Goal: Check status: Check status

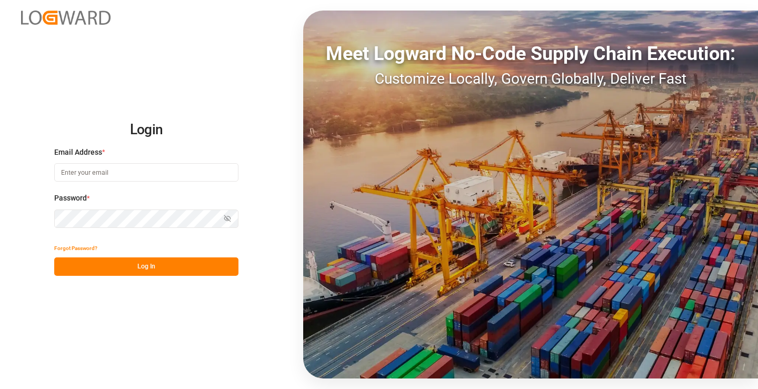
type input "[PERSON_NAME][EMAIL_ADDRESS][DOMAIN_NAME]"
click at [158, 269] on button "Log In" at bounding box center [146, 266] width 184 height 18
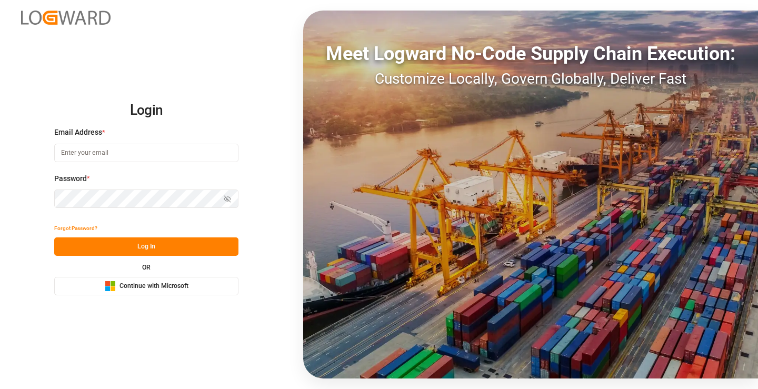
type input "[PERSON_NAME][EMAIL_ADDRESS][DOMAIN_NAME]"
click at [163, 244] on button "Log In" at bounding box center [146, 246] width 184 height 18
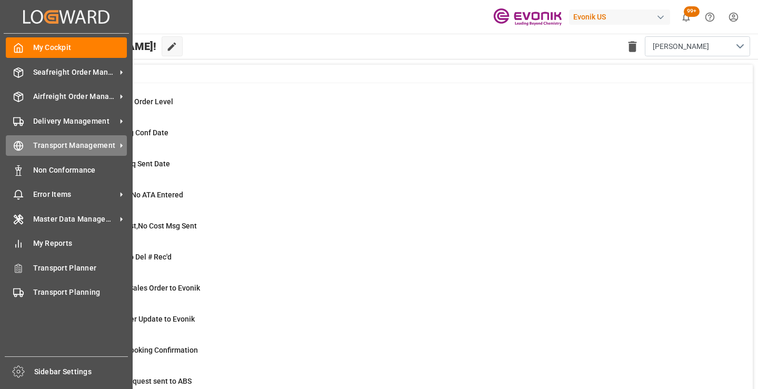
click at [25, 144] on div "Transport Management Transport Management" at bounding box center [66, 145] width 121 height 21
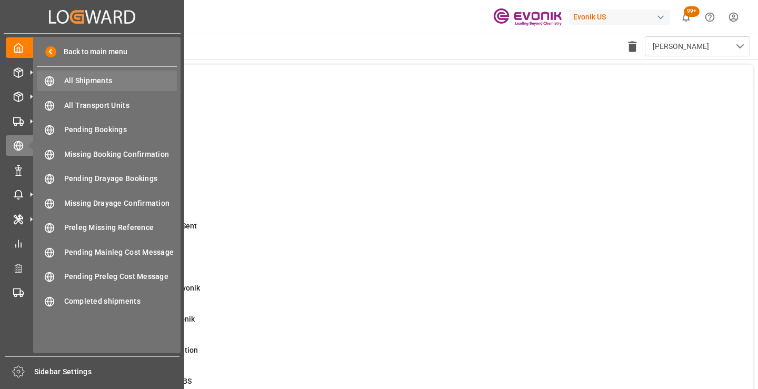
click at [95, 78] on span "All Shipments" at bounding box center [120, 80] width 113 height 11
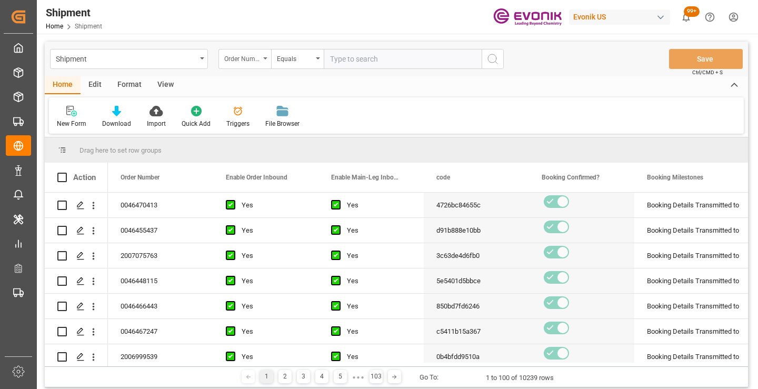
click at [250, 64] on div "Order Number" at bounding box center [244, 59] width 53 height 20
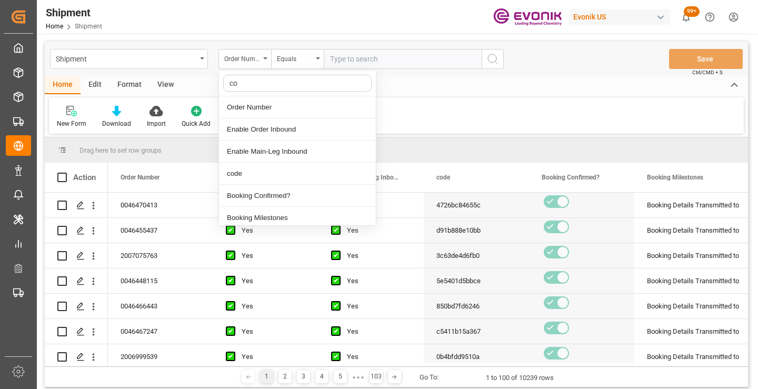
type input "cod"
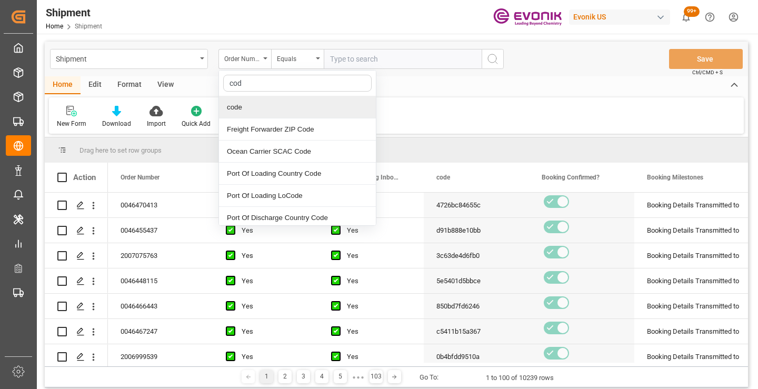
click at [271, 117] on div "code" at bounding box center [297, 107] width 157 height 22
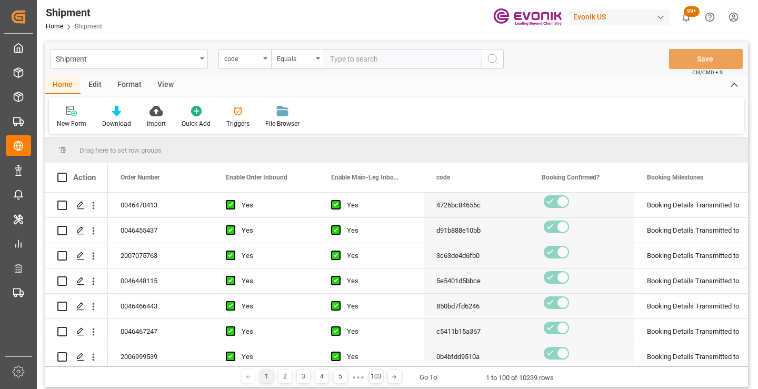
click at [348, 59] on input "text" at bounding box center [403, 59] width 158 height 20
paste input "3ef440b5ff71"
type input "3ef440b5ff71"
click at [498, 57] on icon "search button" at bounding box center [492, 59] width 13 height 13
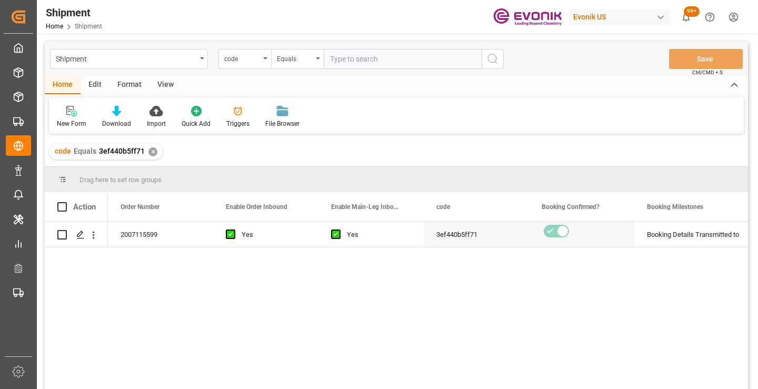
click at [533, 275] on div "2007115599 Yes Yes 3ef440b5ff71 Booking Details Transmitted to SAP Active No" at bounding box center [428, 309] width 640 height 174
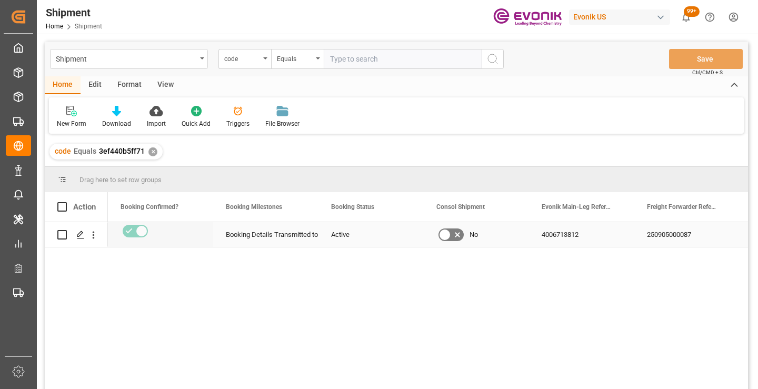
click at [680, 234] on div "250905000087" at bounding box center [686, 234] width 105 height 25
click at [149, 151] on div "✕" at bounding box center [152, 151] width 9 height 9
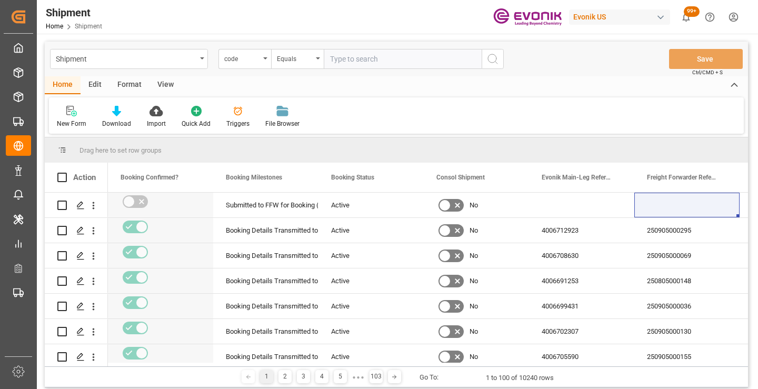
click at [369, 63] on input "text" at bounding box center [403, 59] width 158 height 20
paste input "4b9871d9673d"
type input "4b9871d9673d"
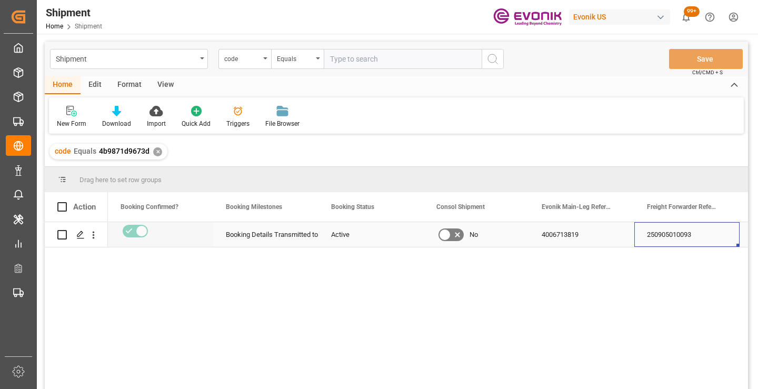
click at [684, 239] on div "250905010093" at bounding box center [686, 234] width 105 height 25
click at [155, 152] on div "✕" at bounding box center [157, 151] width 9 height 9
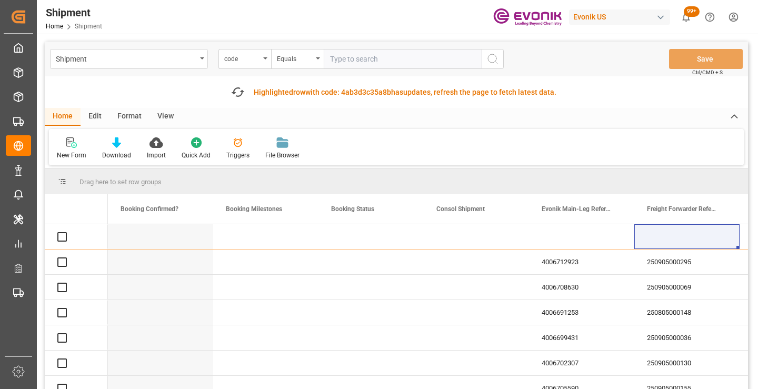
click at [367, 61] on input "text" at bounding box center [403, 59] width 158 height 20
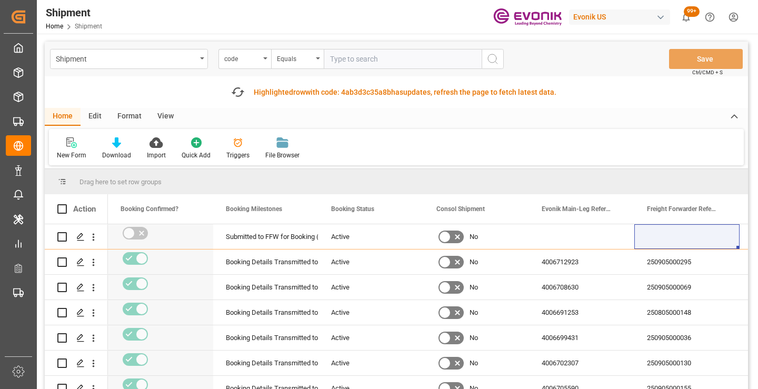
paste input "32d5fd068ed5"
type input "32d5fd068ed5"
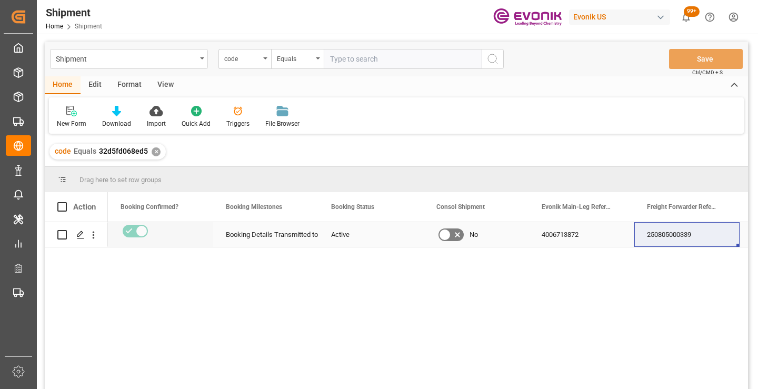
click at [668, 238] on div "250805000339" at bounding box center [686, 234] width 105 height 25
click at [154, 152] on div "✕" at bounding box center [156, 151] width 9 height 9
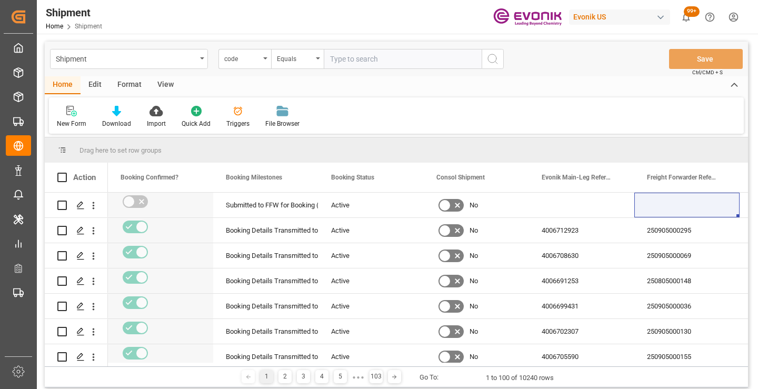
click at [375, 59] on input "text" at bounding box center [403, 59] width 158 height 20
paste input "ec31f05eee8d"
type input "ec31f05eee8d"
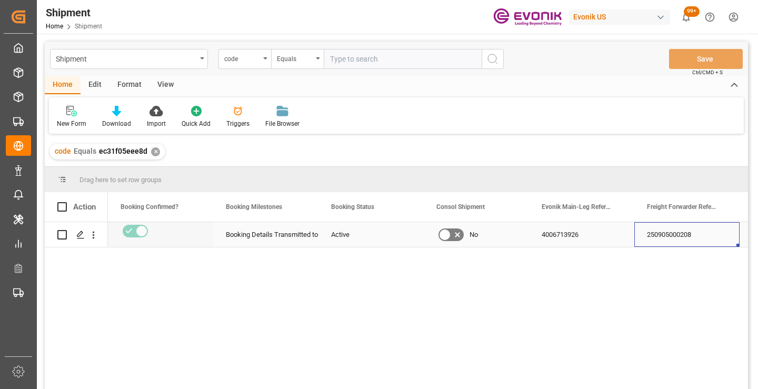
click at [665, 235] on div "250905000208" at bounding box center [686, 234] width 105 height 25
click at [153, 151] on div "✕" at bounding box center [155, 151] width 9 height 9
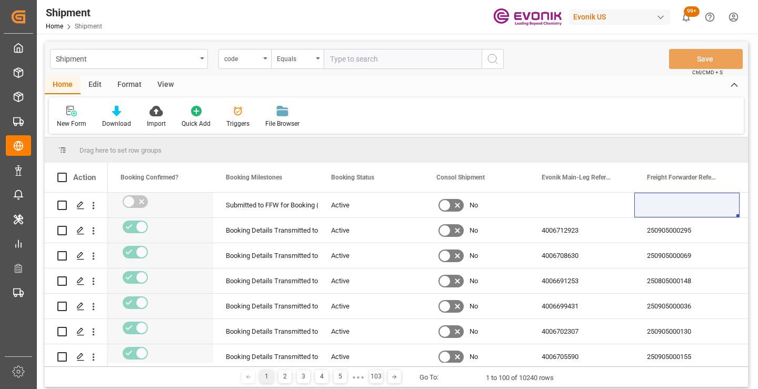
click at [363, 60] on input "text" at bounding box center [403, 59] width 158 height 20
paste input "7d8e08832df6"
type input "7d8e08832df6"
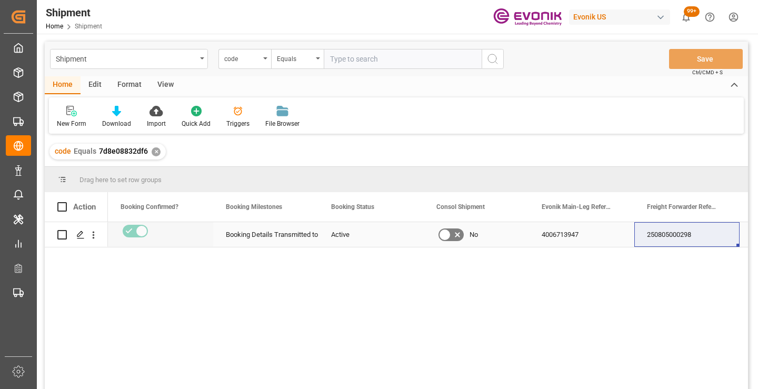
click at [688, 235] on div "250805000298" at bounding box center [686, 234] width 105 height 25
